Goal: Use online tool/utility: Use online tool/utility

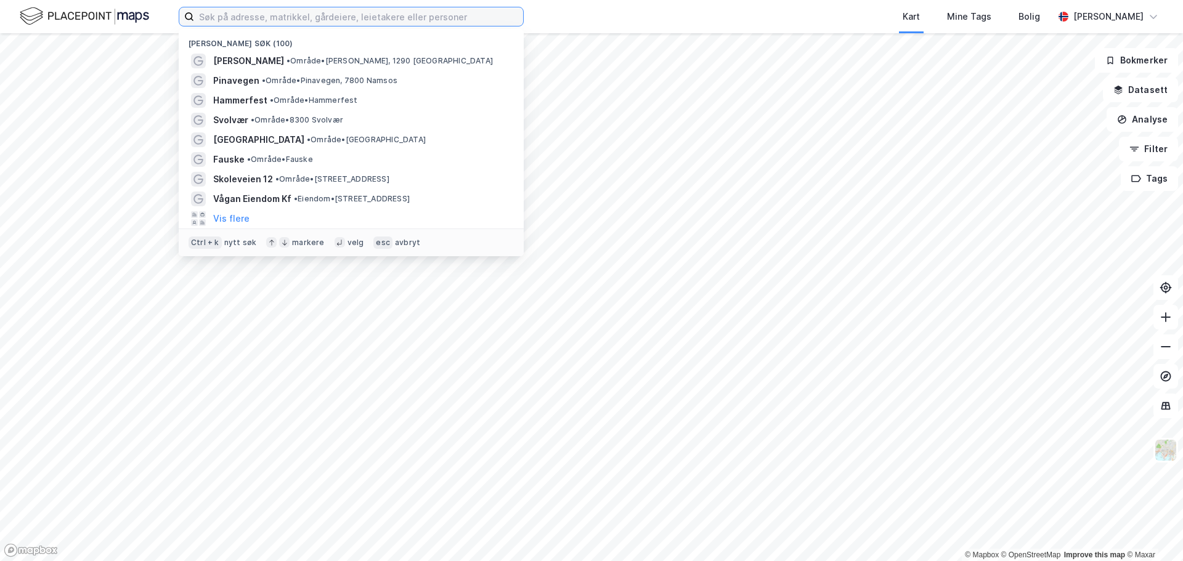
click at [228, 22] on input at bounding box center [358, 16] width 329 height 18
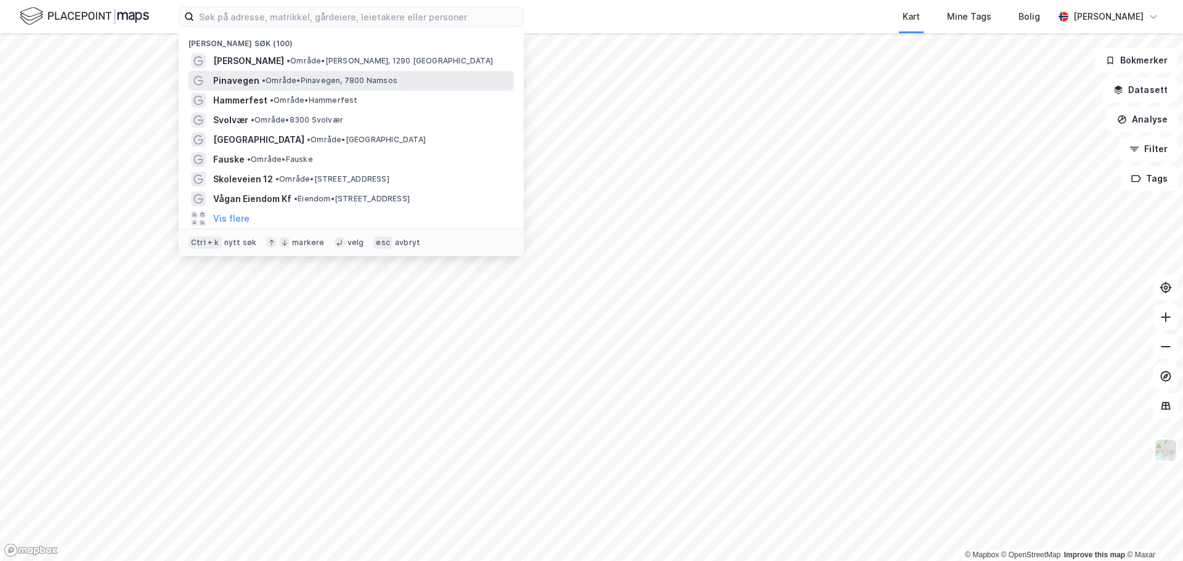
click at [280, 86] on div "Pinavegen • Område • Pinavegen, 7800 Namsos" at bounding box center [362, 80] width 298 height 15
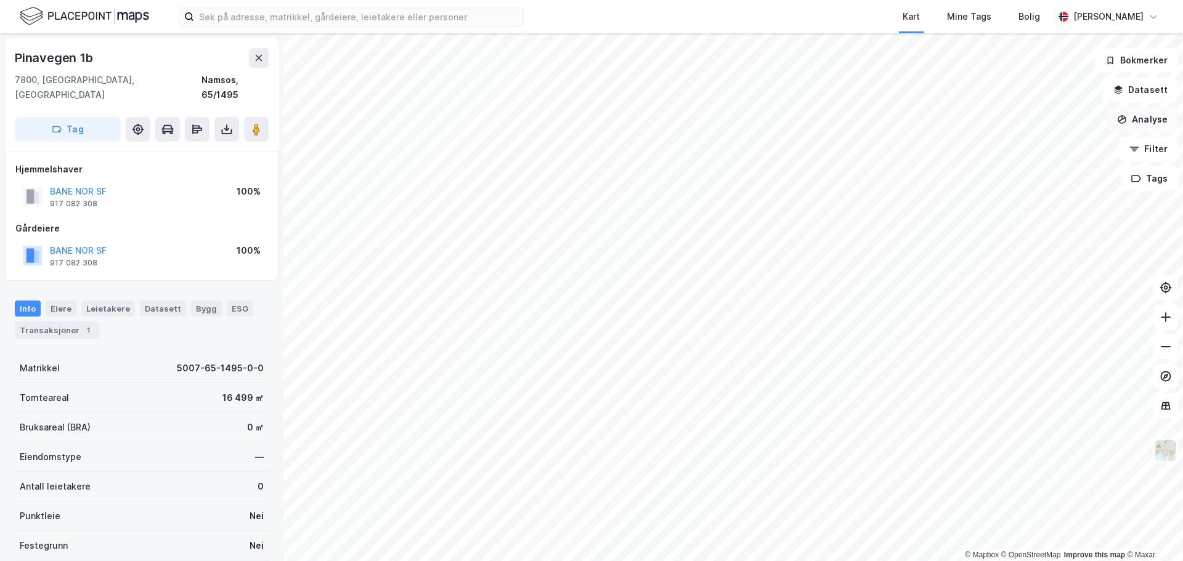
click at [1137, 118] on button "Analyse" at bounding box center [1141, 119] width 71 height 25
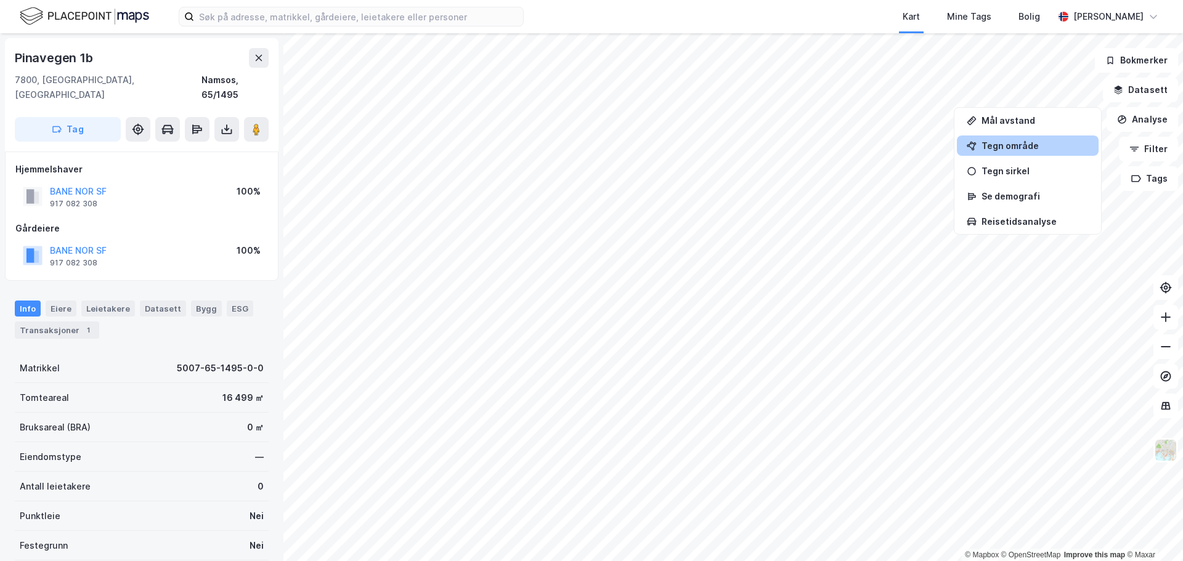
click at [987, 142] on div "Tegn område" at bounding box center [1034, 145] width 107 height 10
